Goal: Navigation & Orientation: Find specific page/section

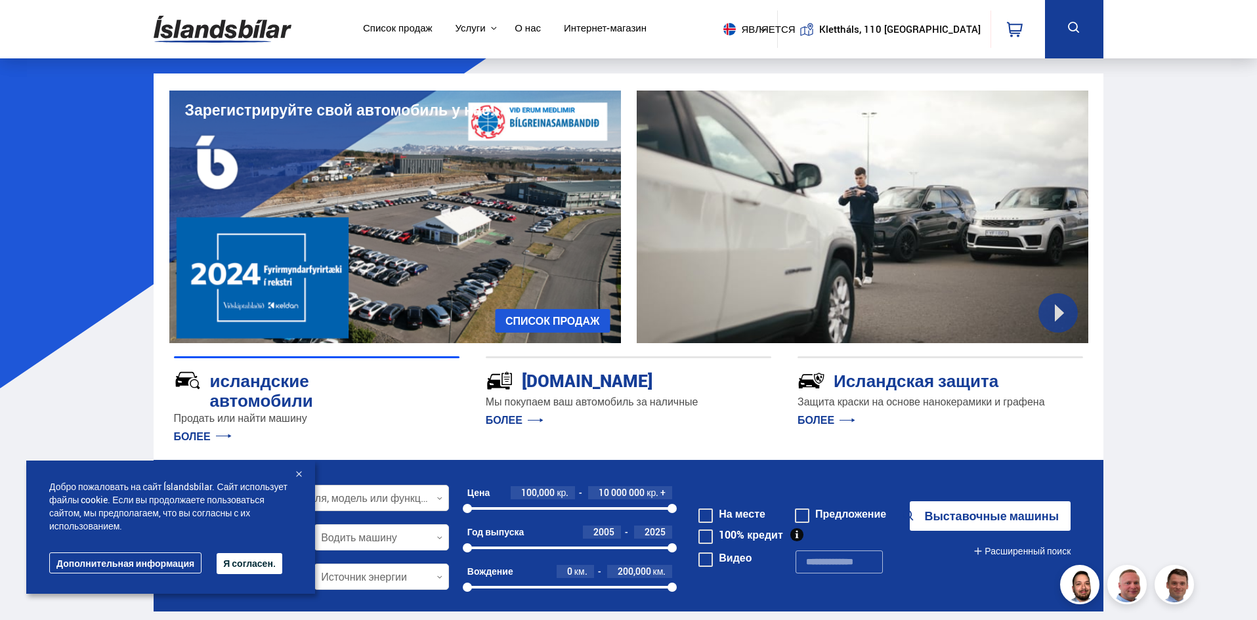
drag, startPoint x: 189, startPoint y: 561, endPoint x: 347, endPoint y: 508, distance: 166.1
click at [189, 561] on font "Дополнительная информация" at bounding box center [125, 563] width 138 height 12
click at [237, 567] on font "Я согласен." at bounding box center [249, 563] width 53 height 12
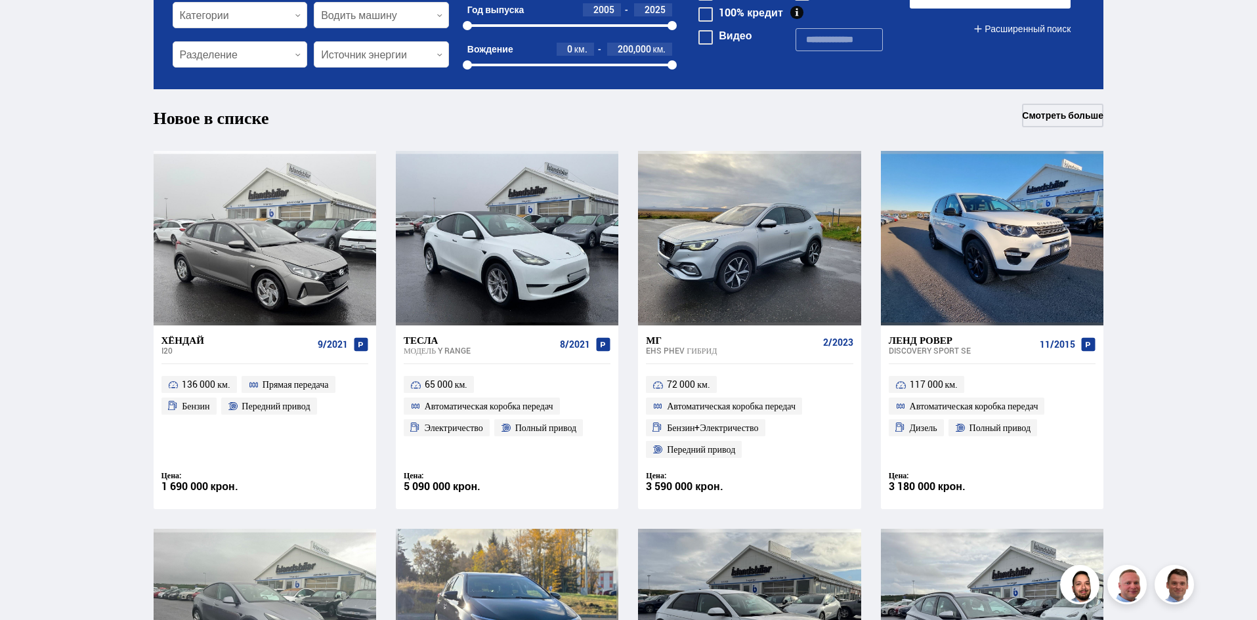
scroll to position [525, 0]
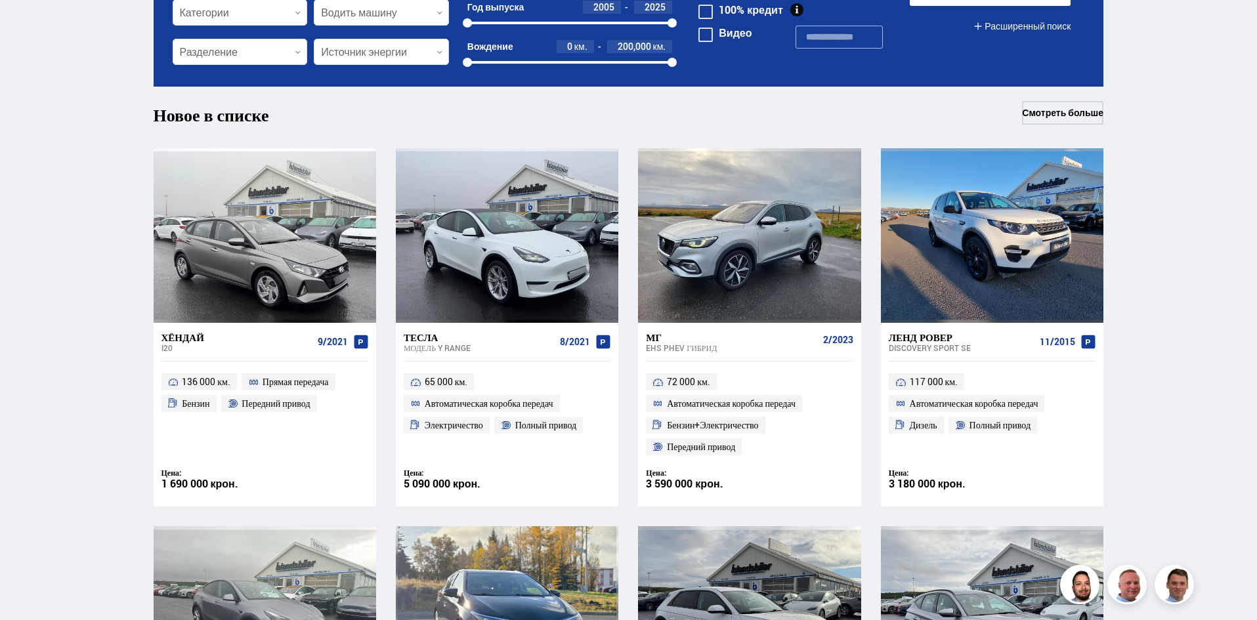
click at [426, 339] on font "Тесла" at bounding box center [421, 337] width 34 height 13
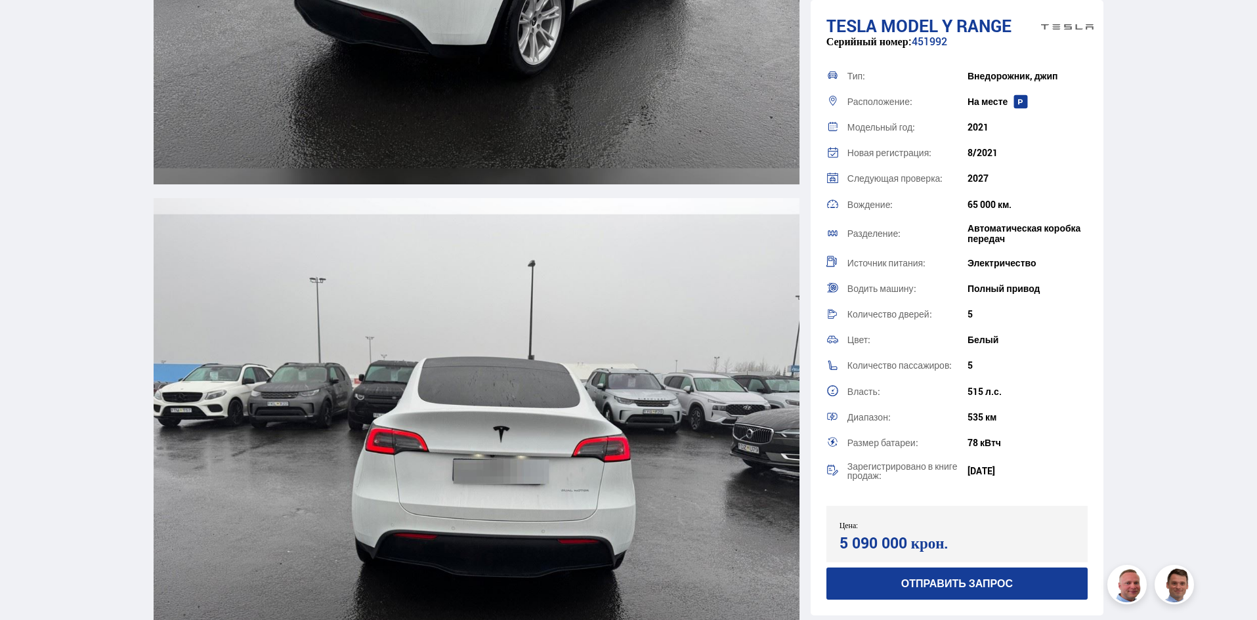
scroll to position [3414, 0]
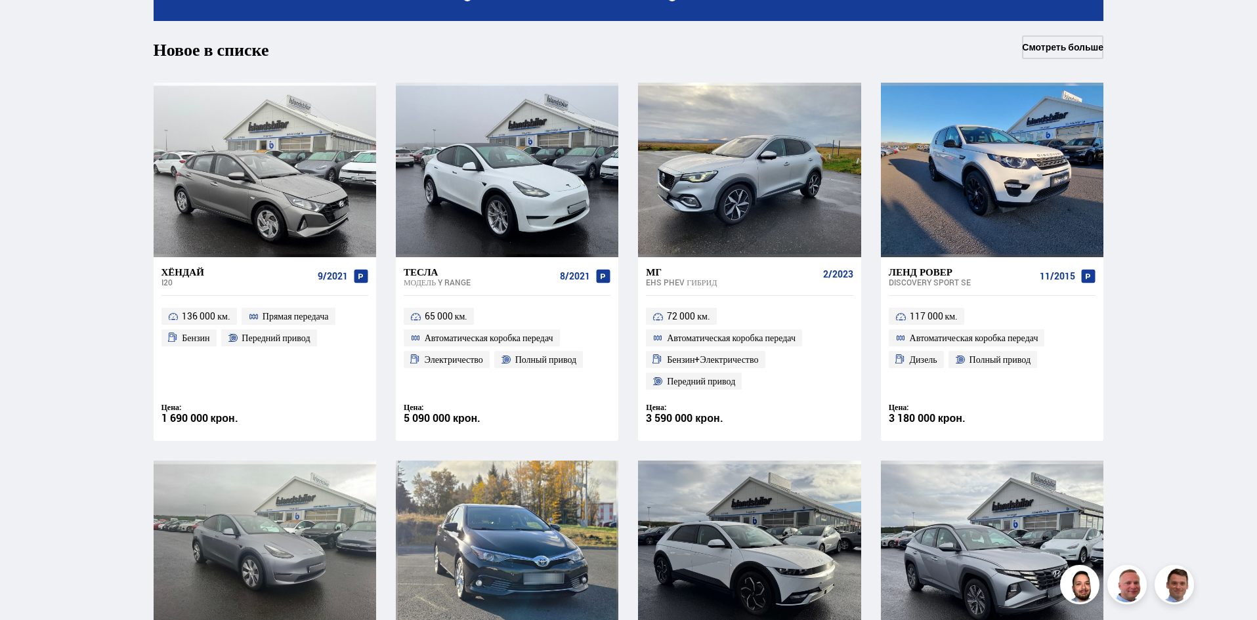
scroll to position [870, 0]
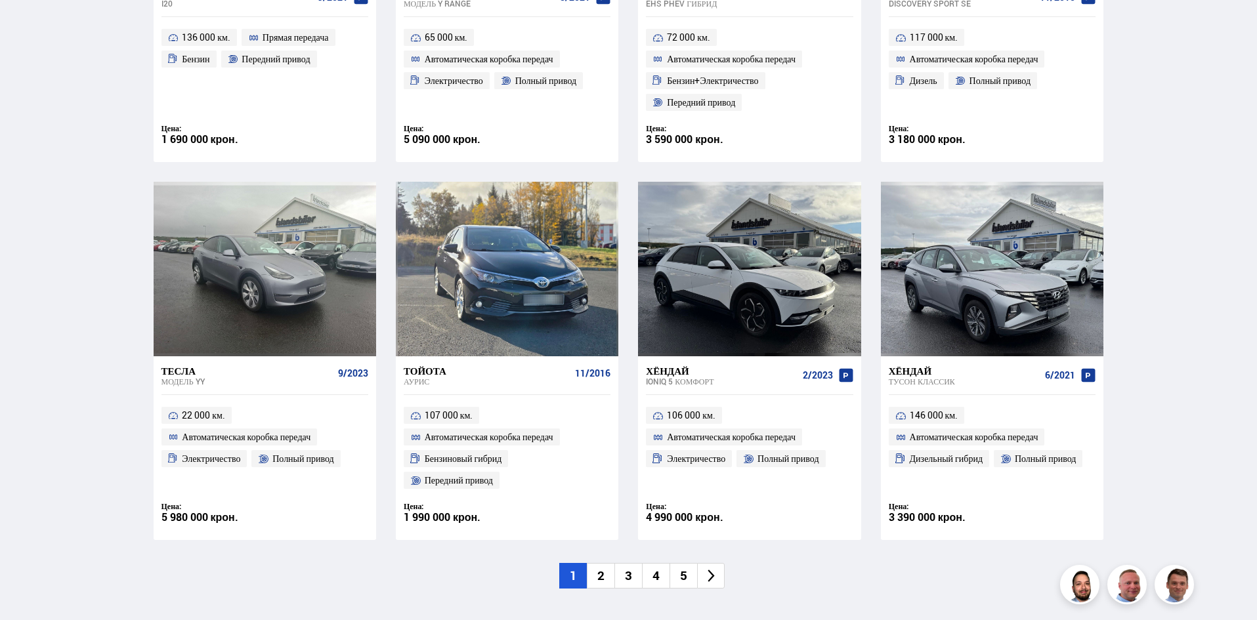
click at [603, 573] on font "2" at bounding box center [600, 575] width 7 height 17
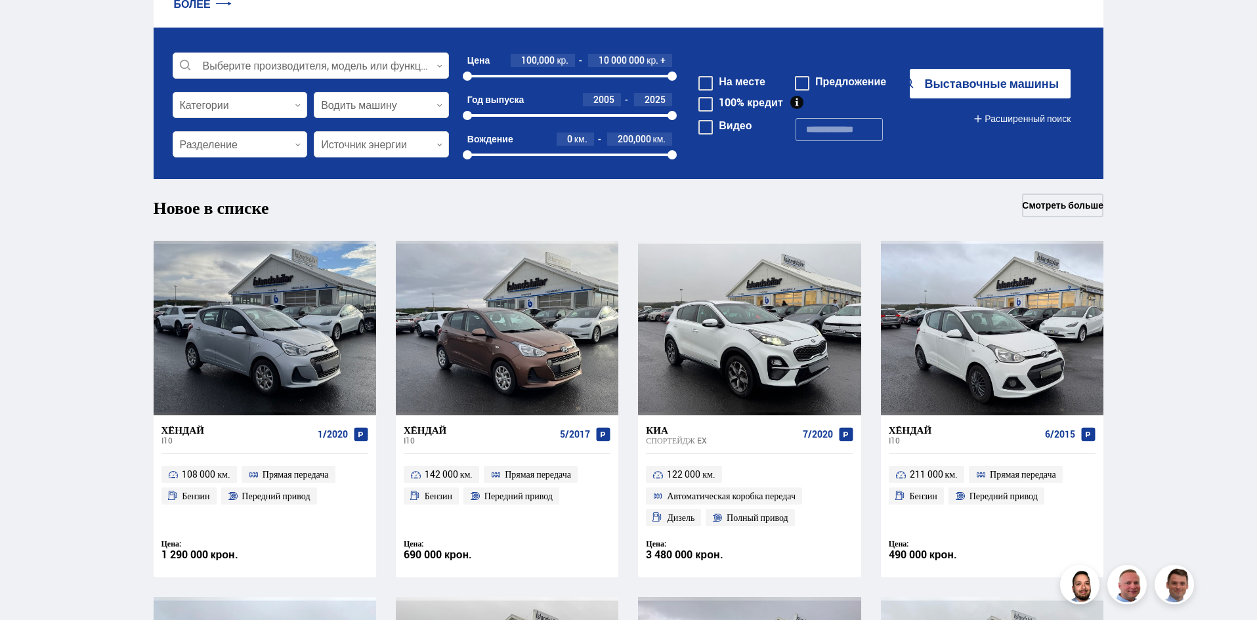
scroll to position [460, 0]
